Goal: Use online tool/utility: Utilize a website feature to perform a specific function

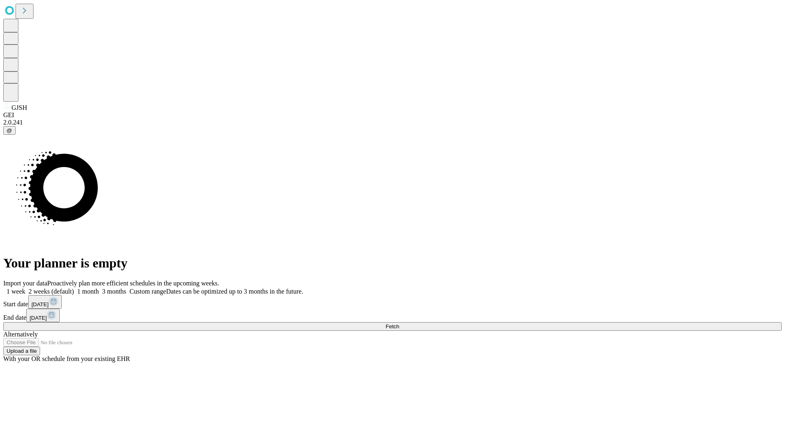
click at [399, 324] on span "Fetch" at bounding box center [391, 327] width 13 height 6
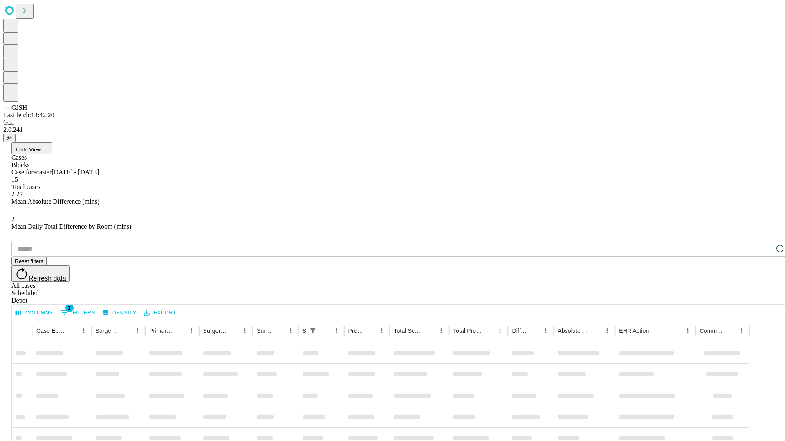
click at [41, 147] on span "Table View" at bounding box center [28, 150] width 26 height 6
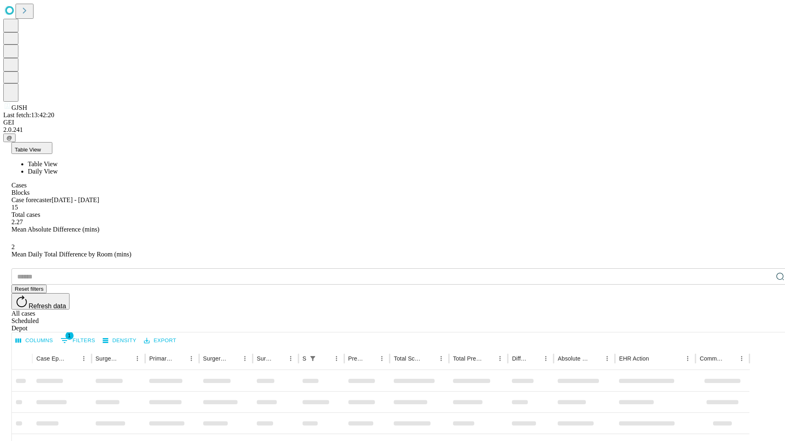
click at [58, 168] on span "Daily View" at bounding box center [43, 171] width 30 height 7
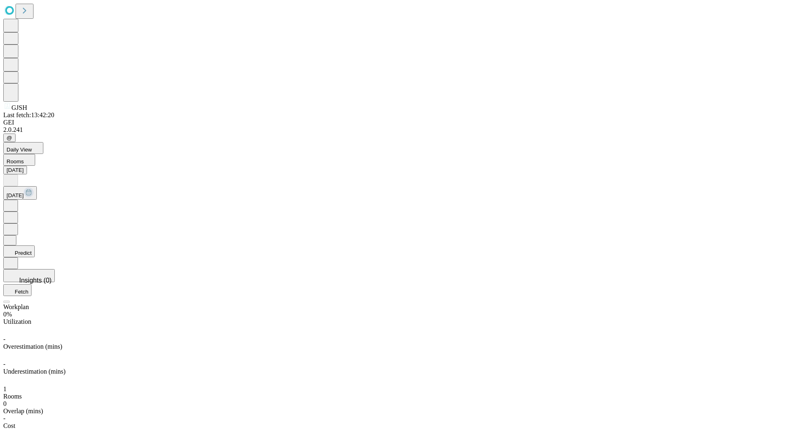
click at [35, 246] on button "Predict" at bounding box center [18, 252] width 31 height 12
